Goal: Task Accomplishment & Management: Manage account settings

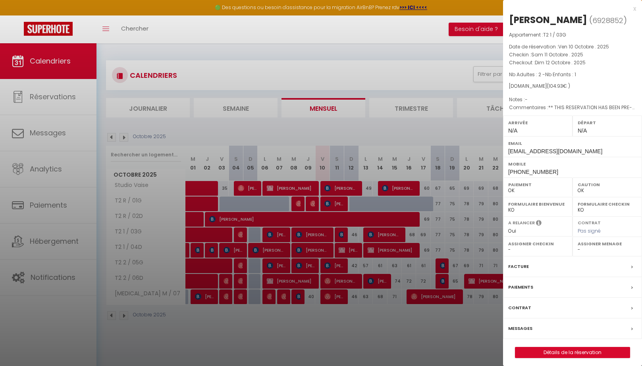
select select "0"
click at [636, 10] on div "x [PERSON_NAME] ( 6928852 ) Appartement : T2 1 / 03G Date de réservation : Ven …" at bounding box center [572, 185] width 139 height 370
click at [632, 10] on div "x" at bounding box center [569, 9] width 133 height 10
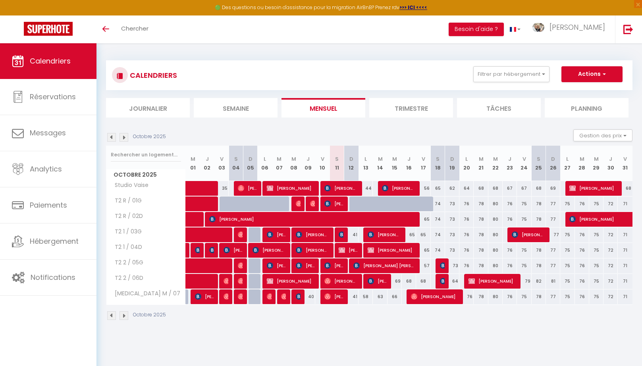
click at [376, 264] on span "[PERSON_NAME] [PERSON_NAME]" at bounding box center [384, 265] width 62 height 15
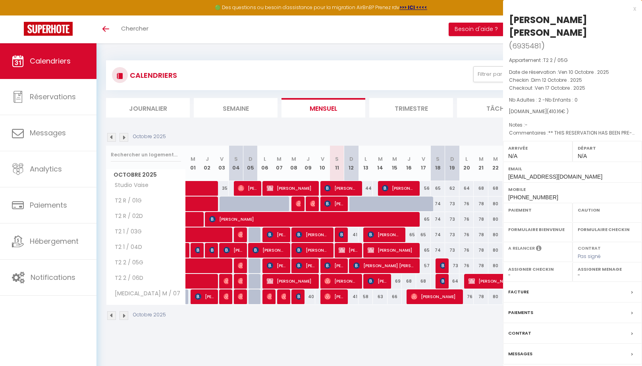
select select "OK"
select select "0"
select select "1"
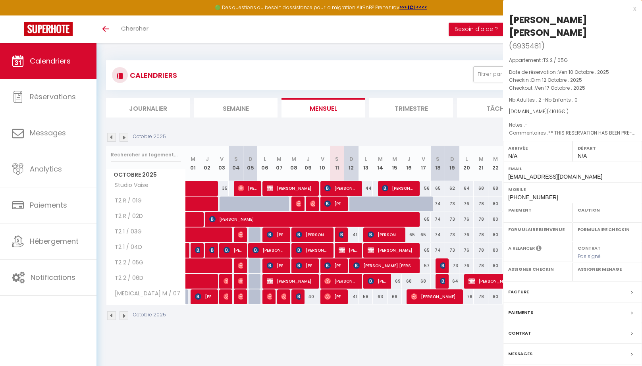
select select
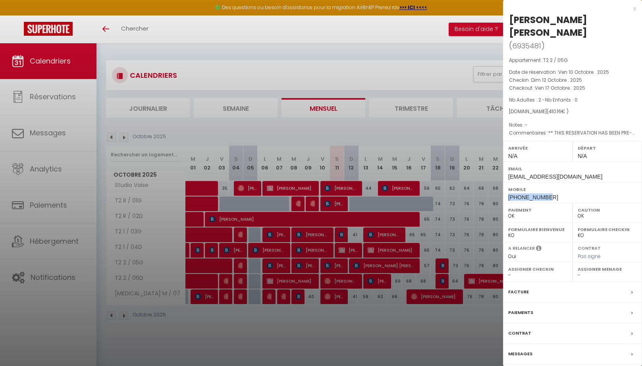
drag, startPoint x: 553, startPoint y: 184, endPoint x: 507, endPoint y: 185, distance: 45.7
click at [507, 185] on div "Mobile [PHONE_NUMBER]" at bounding box center [572, 192] width 139 height 21
copy span "[PHONE_NUMBER]"
click at [635, 9] on div "x" at bounding box center [569, 9] width 133 height 10
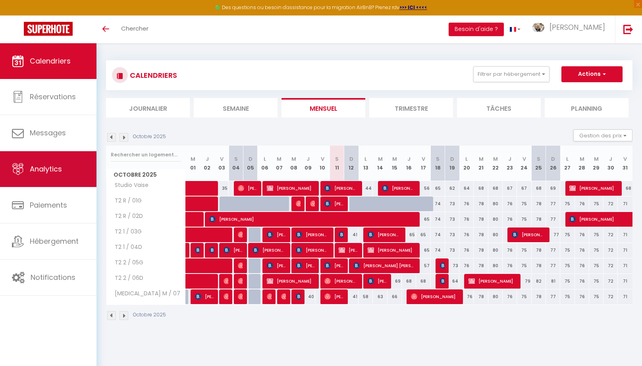
click at [34, 168] on span "Analytics" at bounding box center [46, 169] width 32 height 10
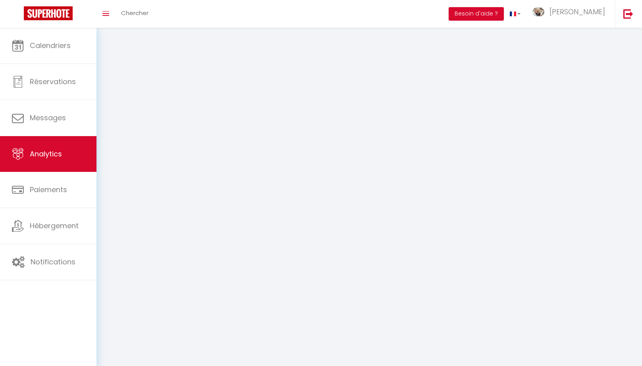
select select "2025"
select select "10"
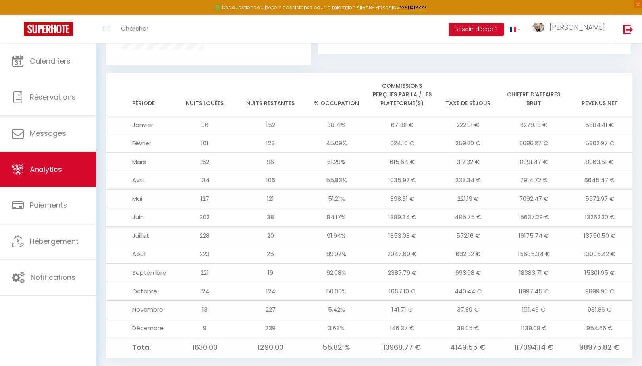
scroll to position [618, 0]
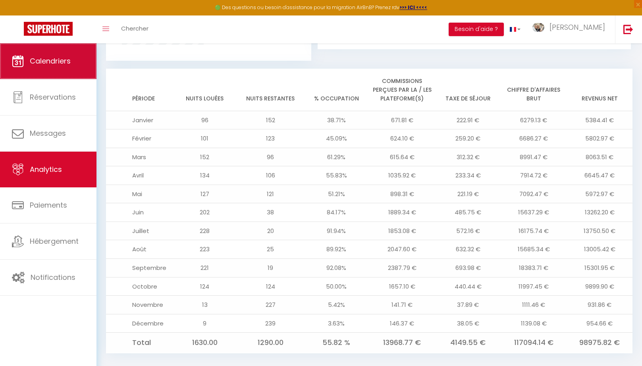
click at [58, 64] on span "Calendriers" at bounding box center [50, 61] width 41 height 10
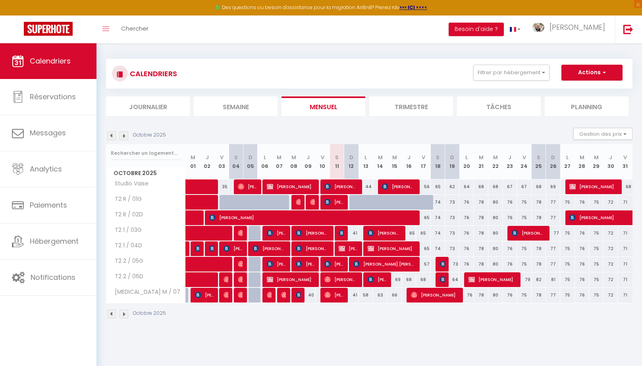
scroll to position [2, 0]
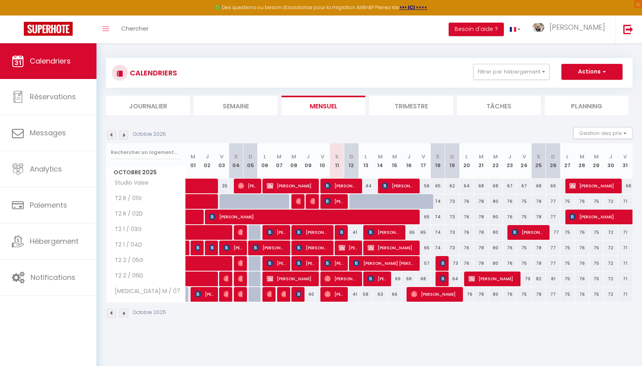
click at [125, 138] on img at bounding box center [123, 135] width 9 height 9
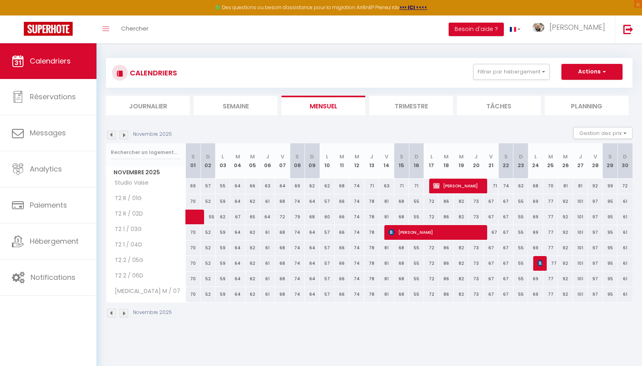
click at [125, 138] on img at bounding box center [123, 135] width 9 height 9
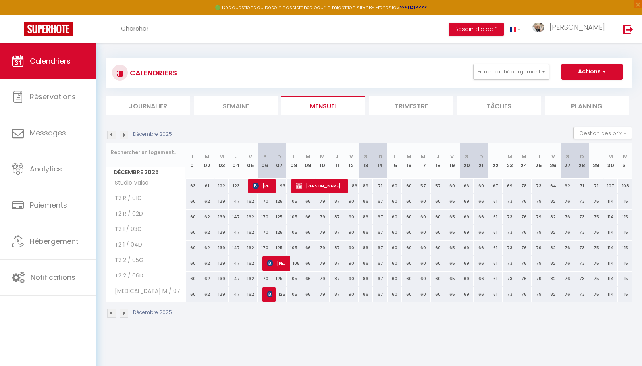
click at [125, 138] on img at bounding box center [123, 135] width 9 height 9
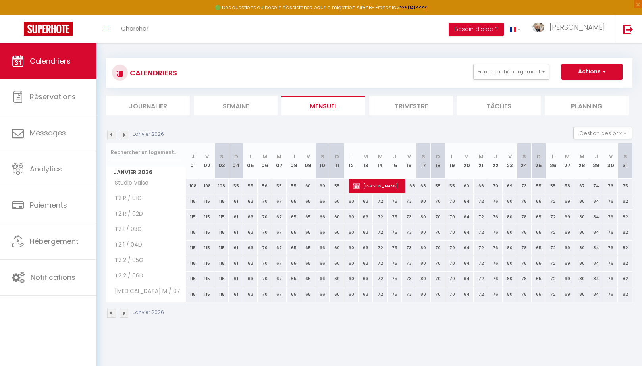
click at [125, 138] on img at bounding box center [123, 135] width 9 height 9
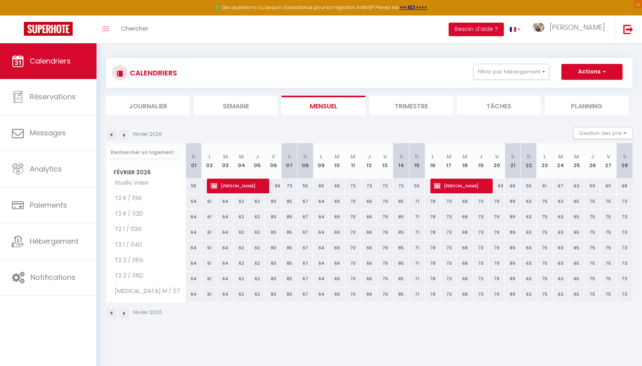
scroll to position [0, 0]
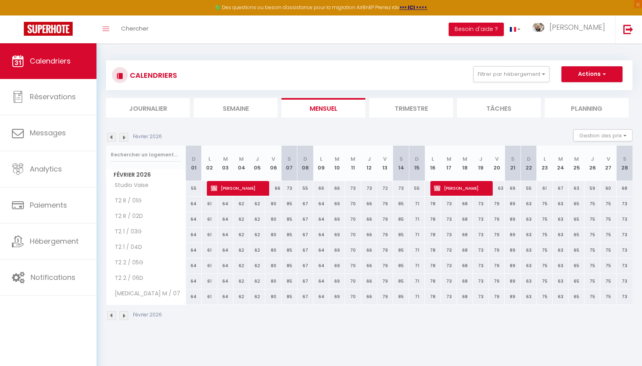
click at [125, 138] on img at bounding box center [123, 137] width 9 height 9
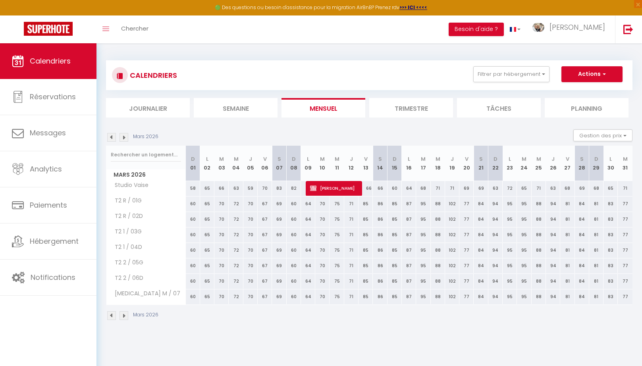
click at [125, 138] on img at bounding box center [123, 137] width 9 height 9
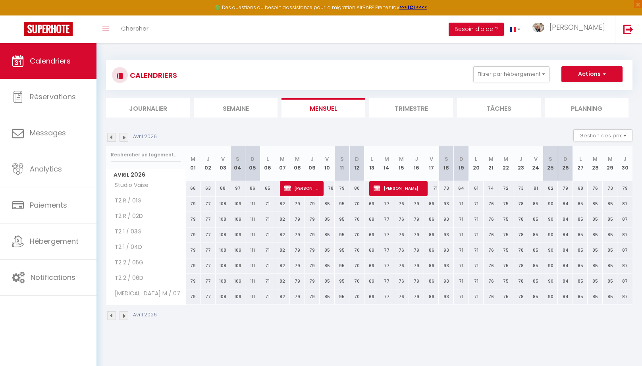
click at [125, 138] on img at bounding box center [123, 137] width 9 height 9
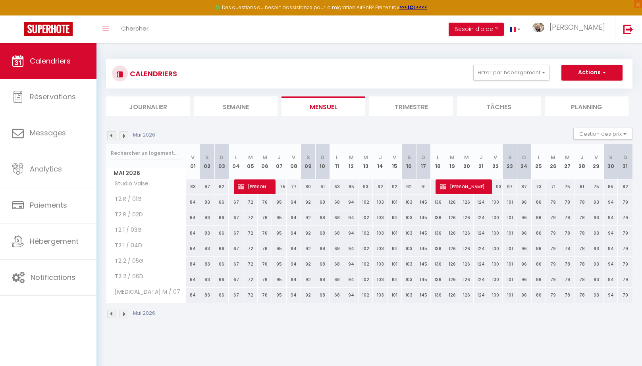
click at [125, 138] on img at bounding box center [123, 135] width 9 height 9
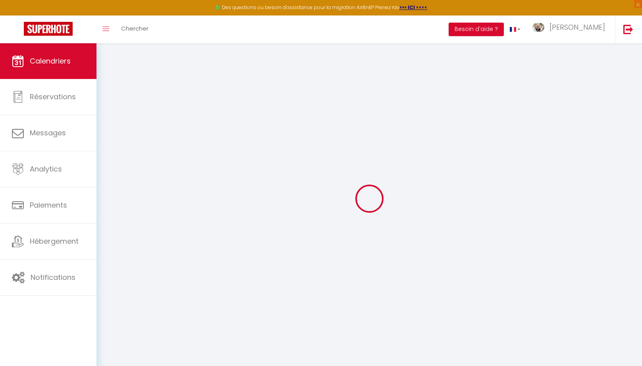
scroll to position [2, 0]
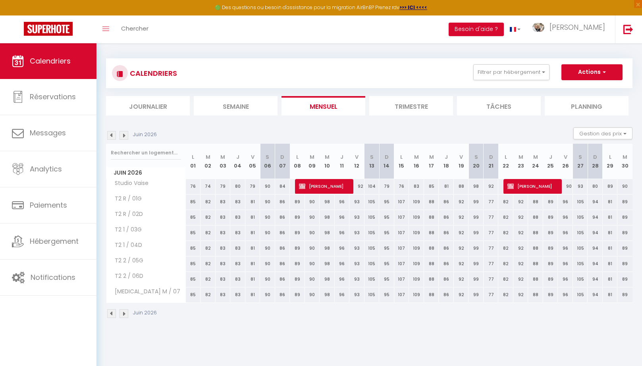
click at [125, 138] on img at bounding box center [123, 135] width 9 height 9
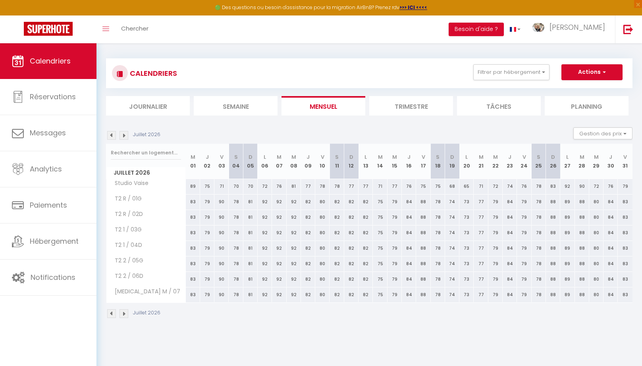
click at [125, 138] on img at bounding box center [123, 135] width 9 height 9
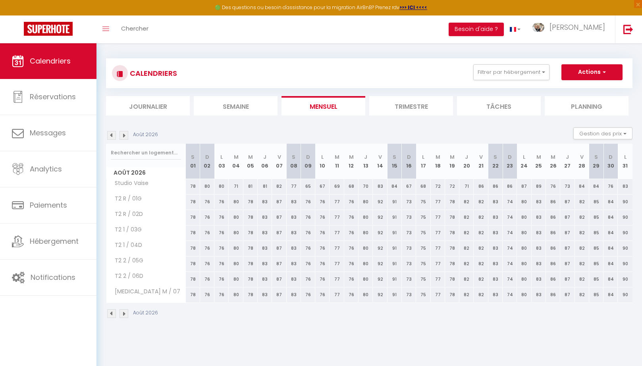
click at [125, 138] on img at bounding box center [123, 135] width 9 height 9
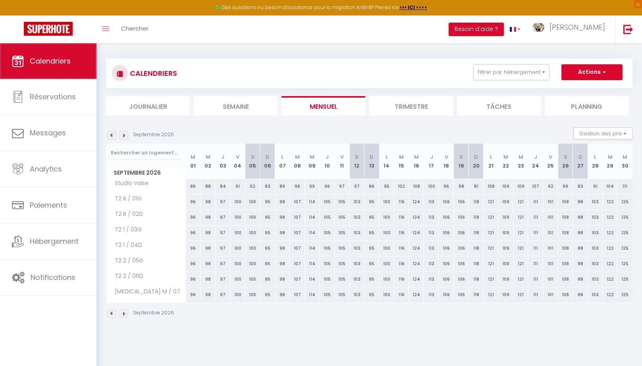
click at [71, 54] on link "Calendriers" at bounding box center [48, 61] width 96 height 36
click at [111, 138] on img at bounding box center [111, 135] width 9 height 9
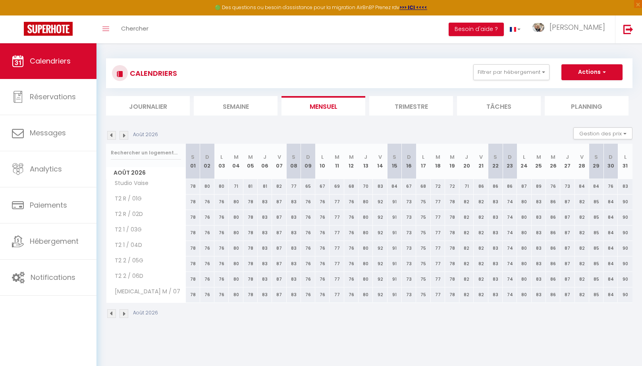
click at [111, 138] on img at bounding box center [111, 135] width 9 height 9
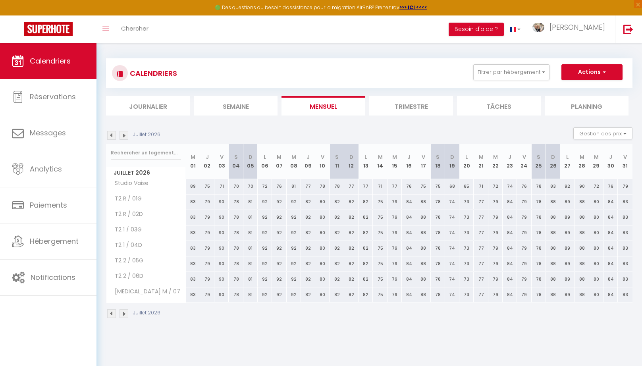
click at [111, 138] on img at bounding box center [111, 135] width 9 height 9
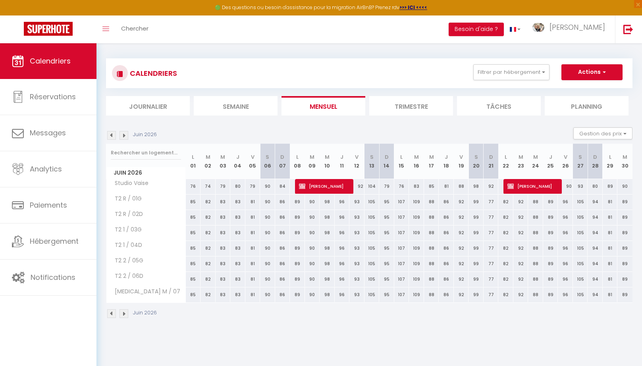
click at [111, 138] on img at bounding box center [111, 135] width 9 height 9
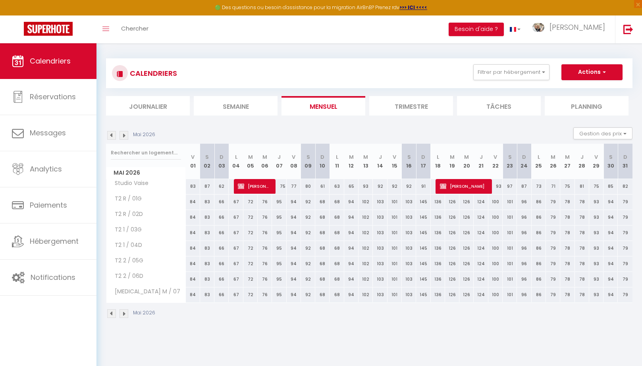
click at [111, 138] on img at bounding box center [111, 135] width 9 height 9
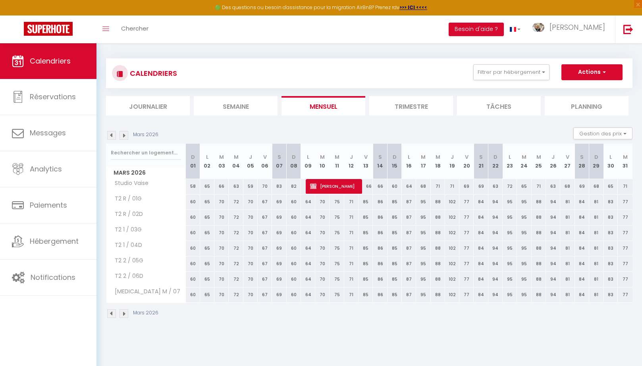
click at [111, 138] on img at bounding box center [111, 135] width 9 height 9
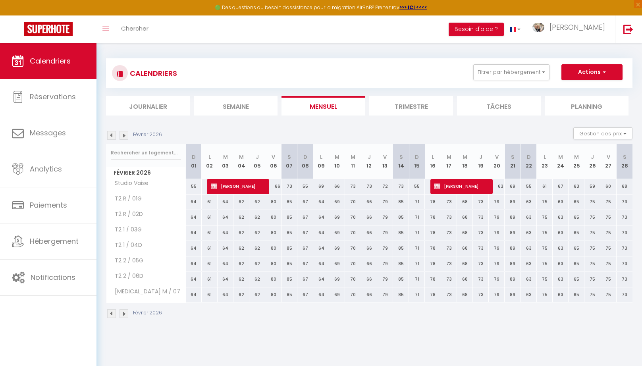
click at [111, 138] on img at bounding box center [111, 135] width 9 height 9
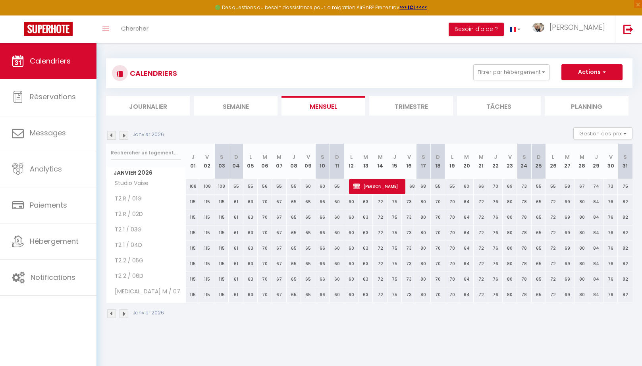
click at [111, 138] on img at bounding box center [111, 135] width 9 height 9
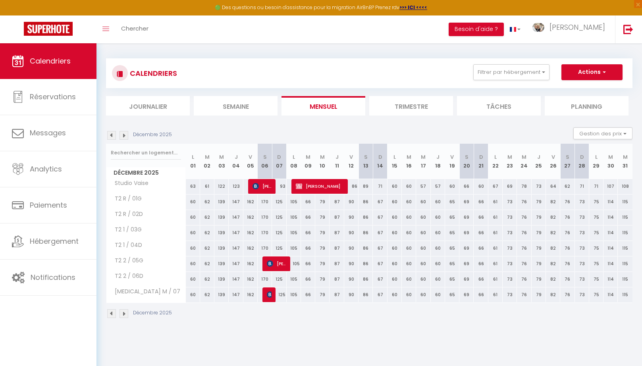
click at [111, 138] on img at bounding box center [111, 135] width 9 height 9
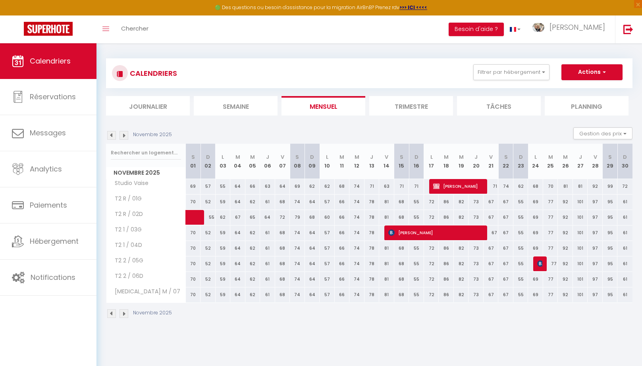
click at [111, 138] on img at bounding box center [111, 135] width 9 height 9
